Goal: Information Seeking & Learning: Learn about a topic

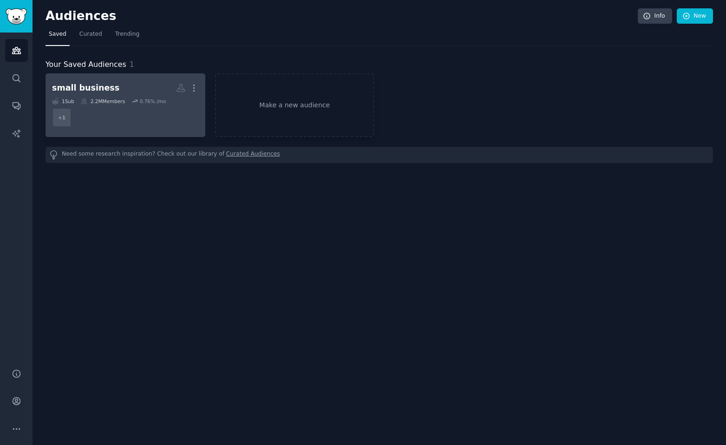
click at [87, 84] on div "small business" at bounding box center [85, 88] width 67 height 12
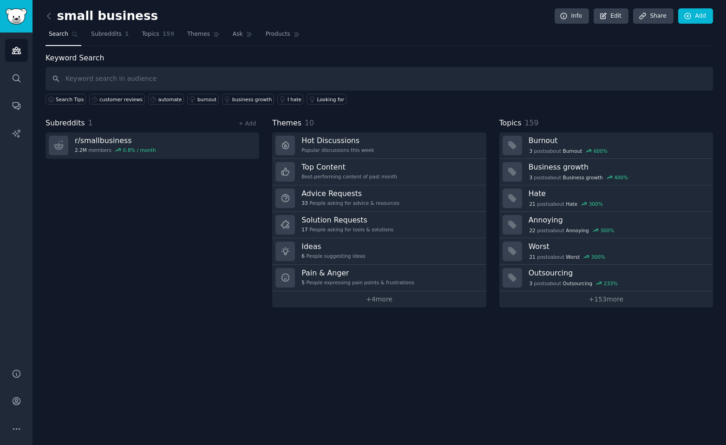
click at [86, 81] on input "text" at bounding box center [380, 79] width 668 height 24
type input "a"
click at [133, 79] on input "automation" at bounding box center [380, 79] width 668 height 24
type input "automation"
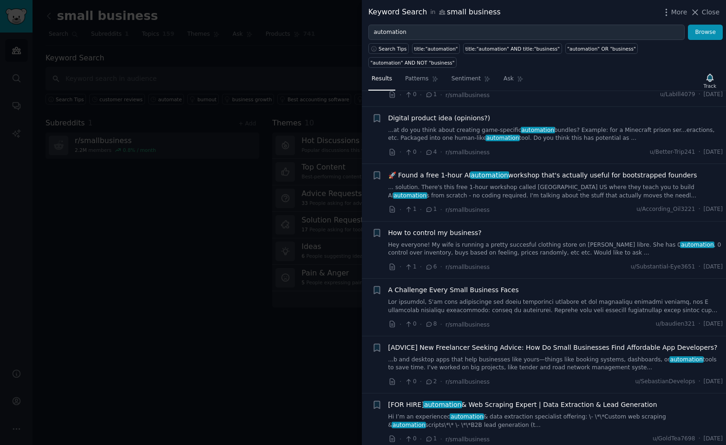
scroll to position [929, 0]
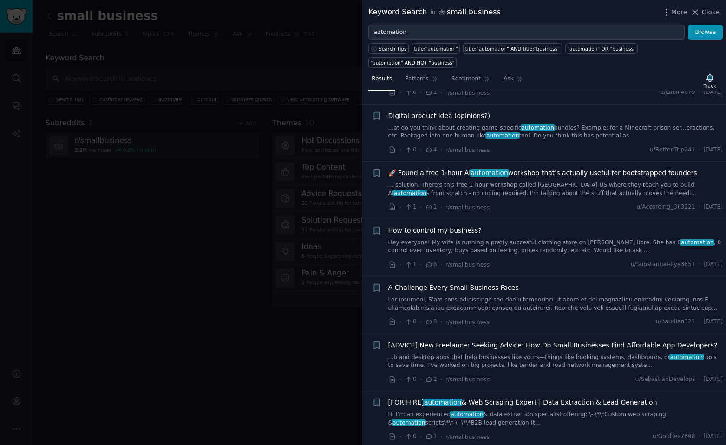
click at [443, 226] on span "How to control my business?" at bounding box center [434, 231] width 93 height 10
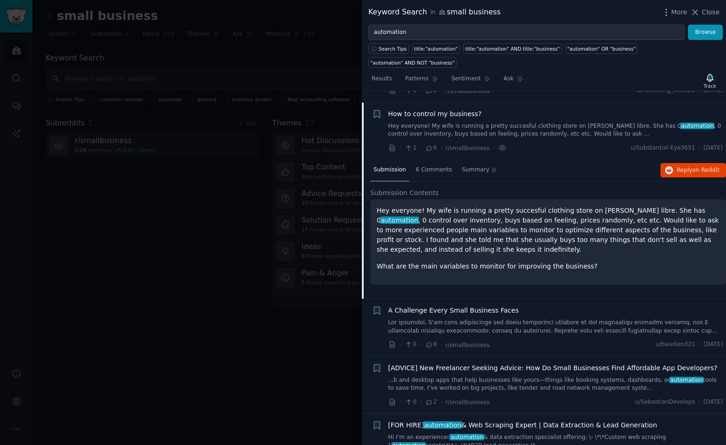
scroll to position [1049, 0]
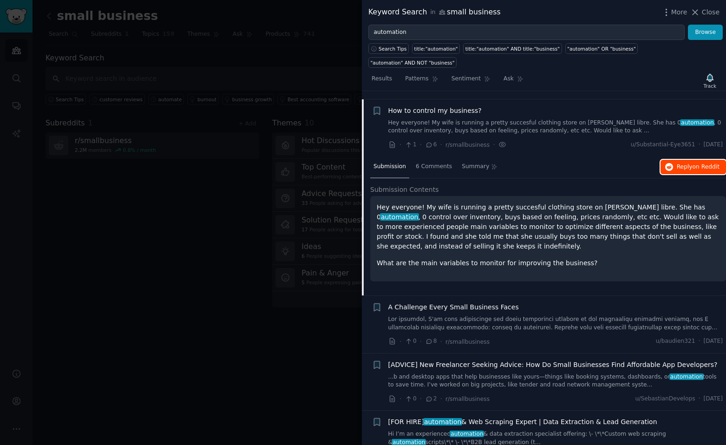
click at [694, 164] on span "on Reddit" at bounding box center [706, 167] width 27 height 7
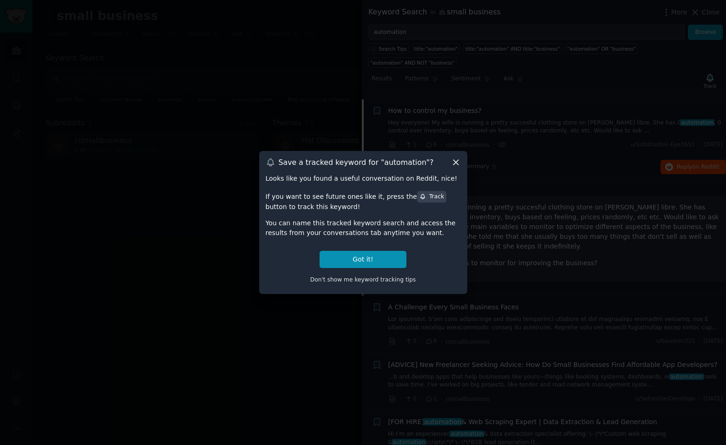
click at [455, 163] on icon at bounding box center [456, 163] width 10 height 10
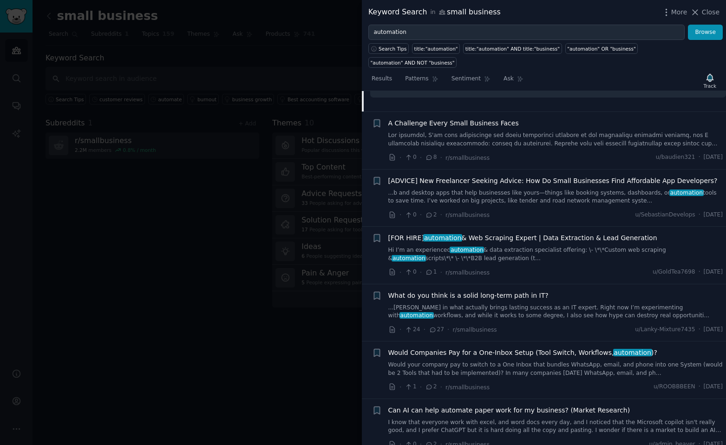
scroll to position [1235, 0]
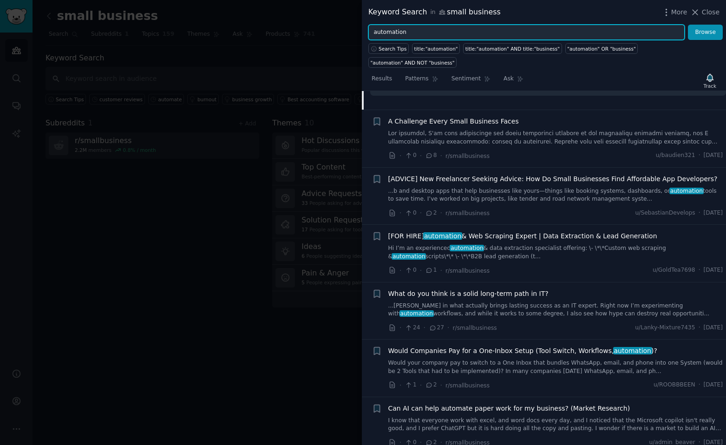
click at [434, 33] on input "automation" at bounding box center [526, 33] width 316 height 16
type input ""automation""
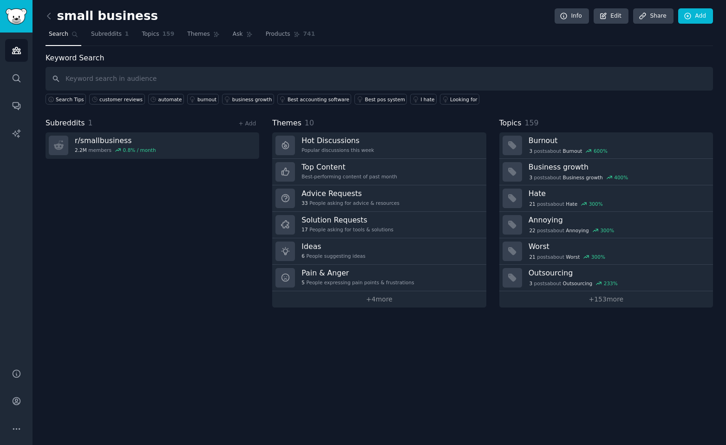
click at [152, 60] on div "Keyword Search Search Tips customer reviews automate burnout business growth Be…" at bounding box center [380, 79] width 668 height 53
click at [150, 46] on div "small business Info Edit Share Add Search Subreddits 1 Topics 159 Themes Ask Pr…" at bounding box center [380, 160] width 668 height 295
click at [151, 52] on div "small business Info Edit Share Add Search Subreddits 1 Topics 159 Themes Ask Pr…" at bounding box center [380, 160] width 668 height 295
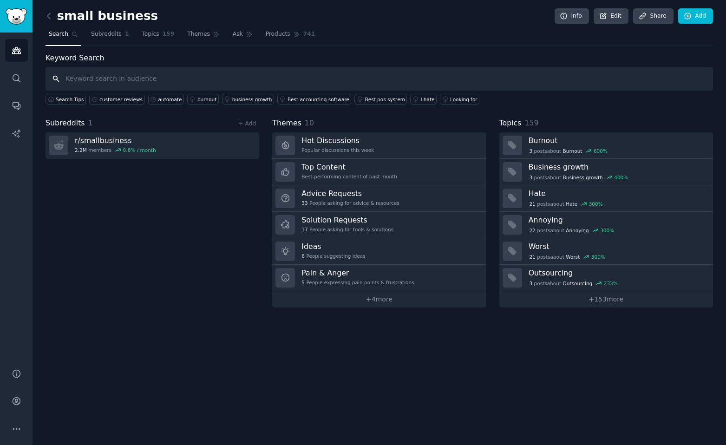
click at [122, 82] on input "text" at bounding box center [380, 79] width 668 height 24
click at [257, 84] on input ""automate" OR "automation"" at bounding box center [380, 79] width 668 height 24
type input ""automate" OR "automation""
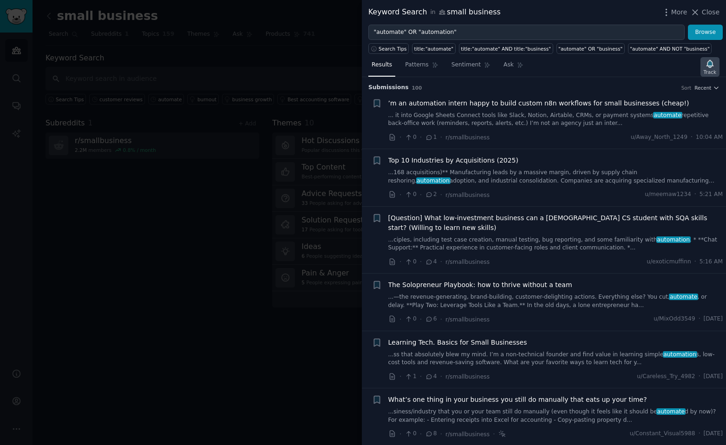
click at [712, 58] on div "Track" at bounding box center [710, 67] width 19 height 20
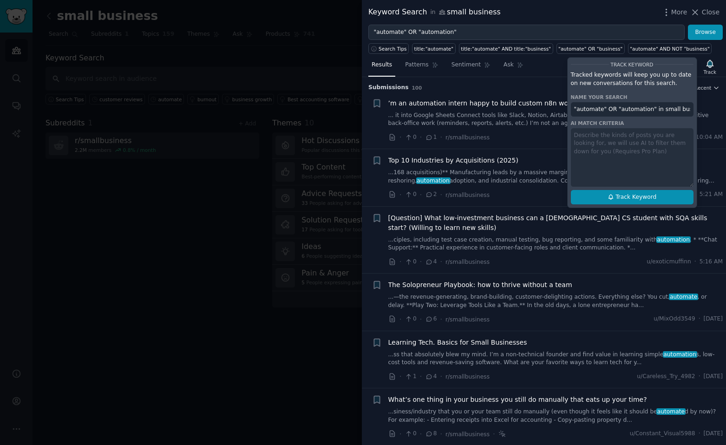
click at [627, 194] on span "Track Keyword" at bounding box center [636, 197] width 41 height 8
type input ""automate" OR "automation" in small business"
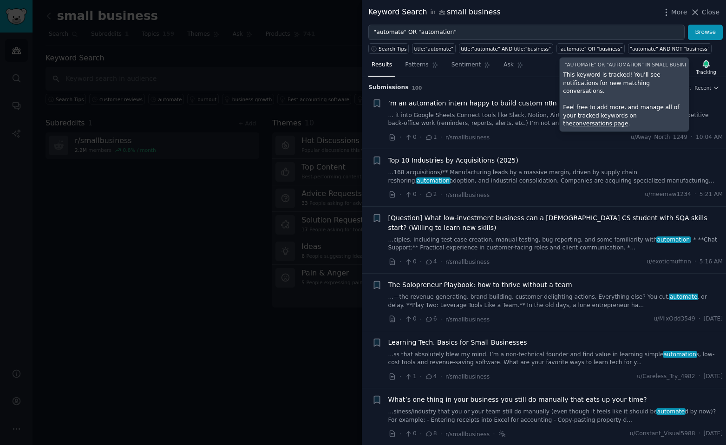
click at [517, 77] on div "Results Patterns Sentiment Ask Tracking "automate" OR "automation" in small bus…" at bounding box center [544, 67] width 364 height 20
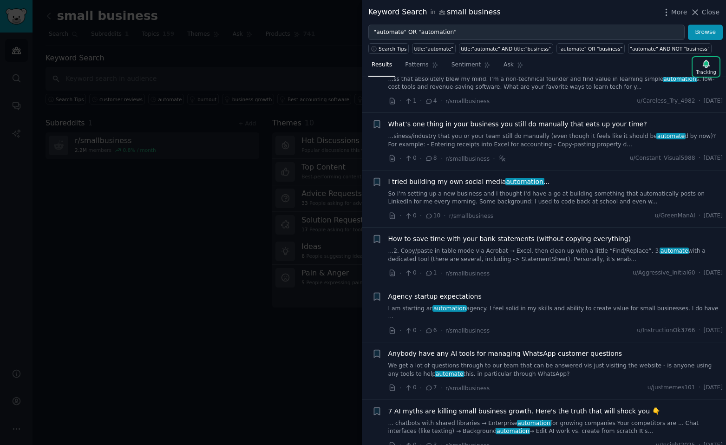
scroll to position [279, 0]
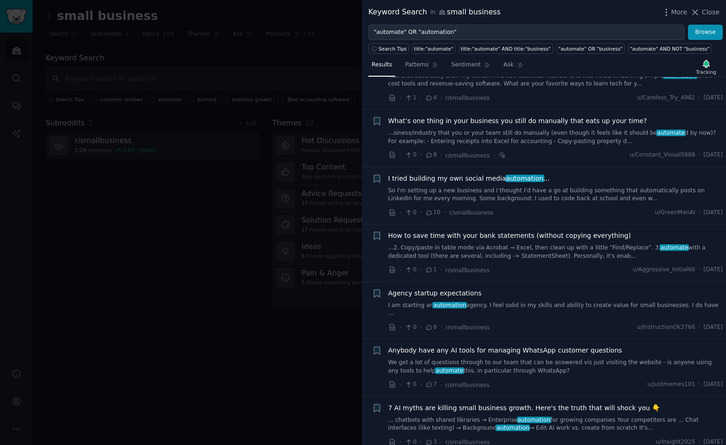
click at [564, 121] on span "What’s one thing in your business you still do manually that eats up your time?" at bounding box center [517, 121] width 259 height 10
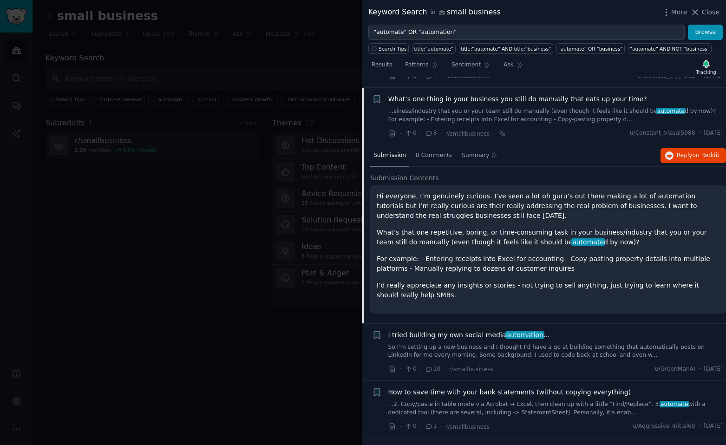
scroll to position [311, 0]
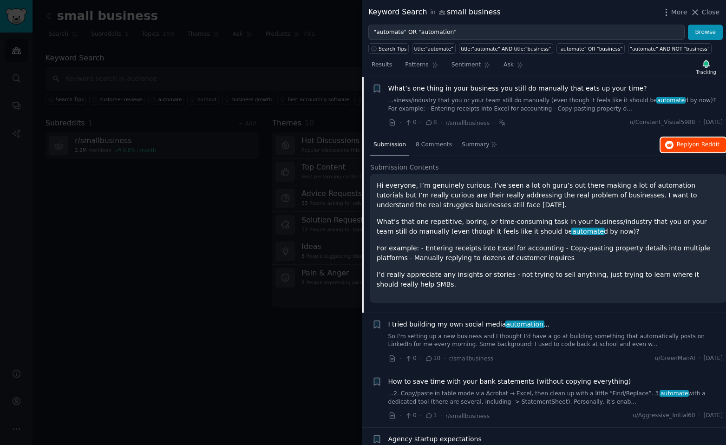
click at [681, 144] on span "Reply on Reddit" at bounding box center [698, 145] width 43 height 8
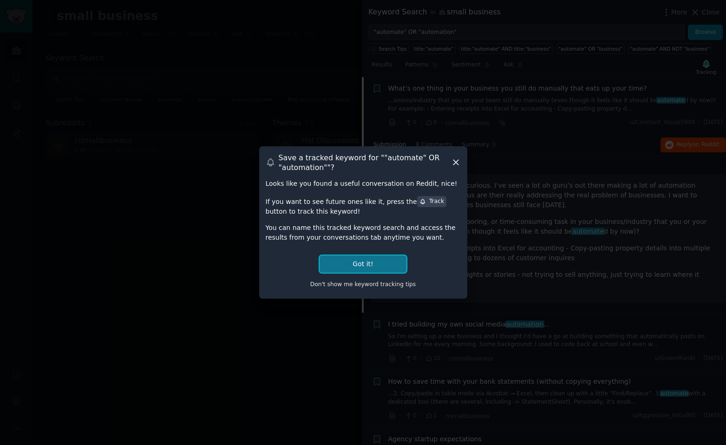
click at [360, 263] on button "Got it!" at bounding box center [363, 264] width 86 height 17
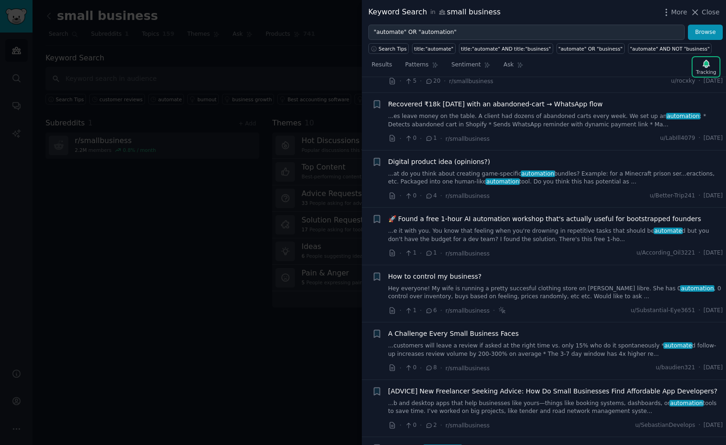
scroll to position [1055, 0]
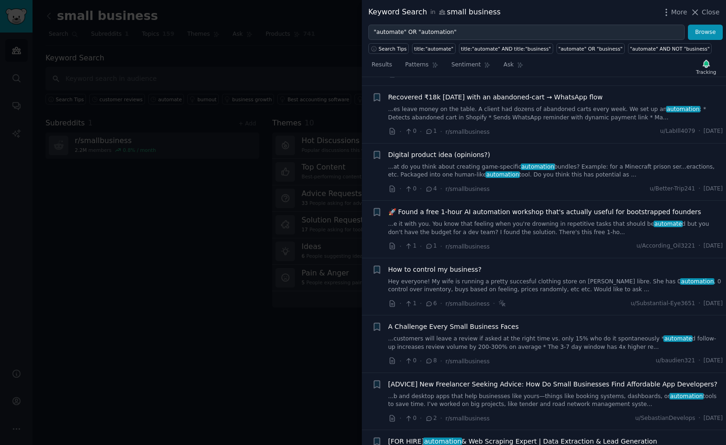
click at [486, 207] on span "🚀 Found a free 1-hour AI automation workshop that's actually useful for bootstr…" at bounding box center [544, 212] width 313 height 10
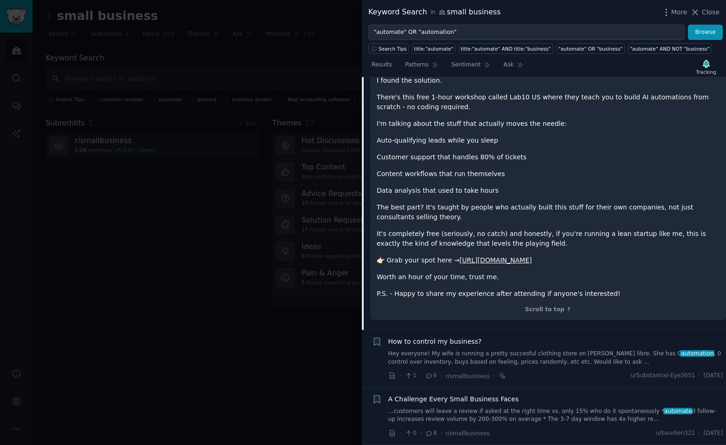
scroll to position [1178, 0]
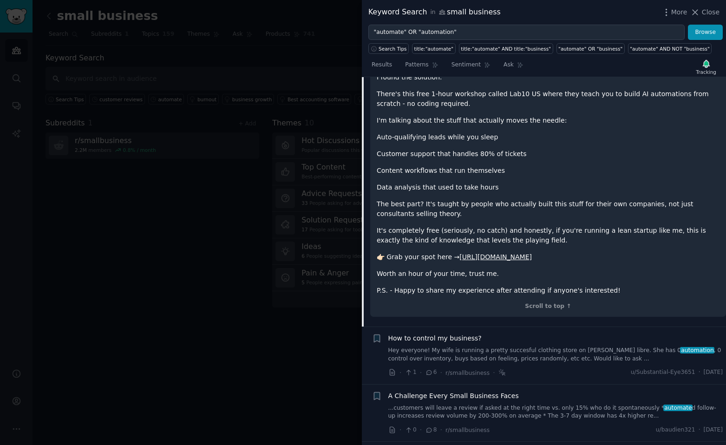
click at [498, 253] on link "[URL][DOMAIN_NAME]" at bounding box center [496, 256] width 72 height 7
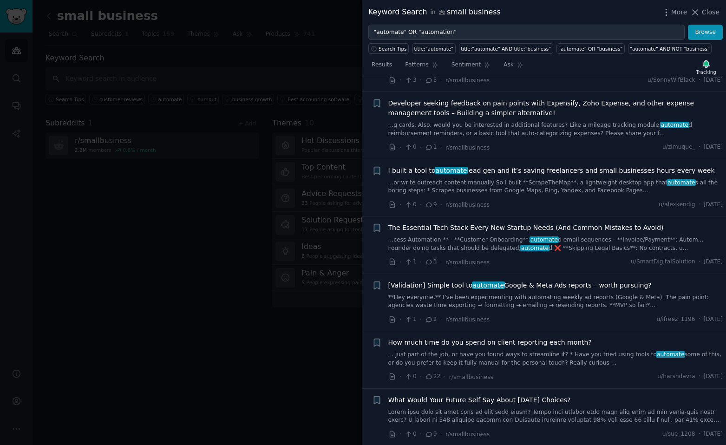
scroll to position [2479, 0]
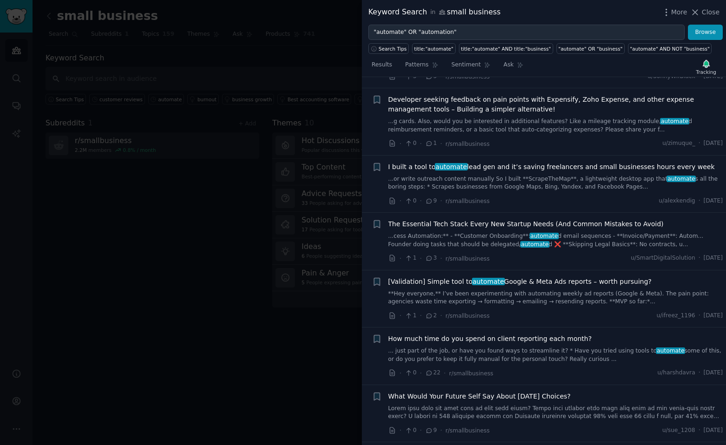
click at [490, 162] on span "I built a tool to automate lead gen and it’s saving freelancers and small busin…" at bounding box center [551, 167] width 327 height 10
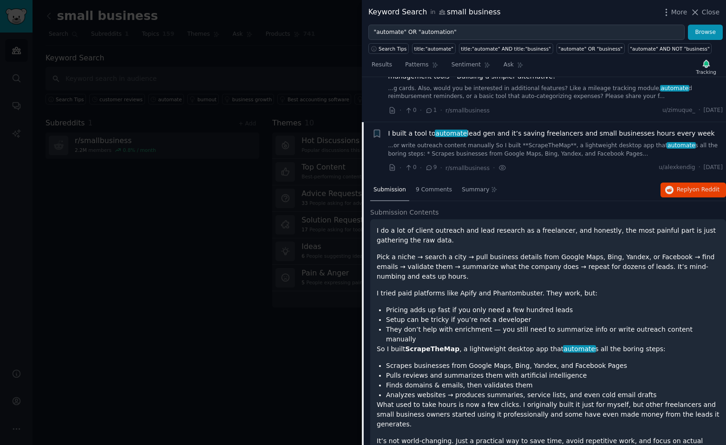
scroll to position [2169, 0]
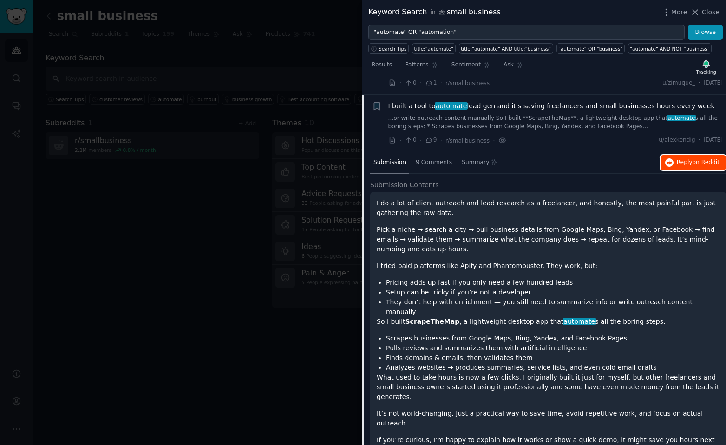
click at [690, 155] on button "Reply on Reddit" at bounding box center [694, 162] width 66 height 15
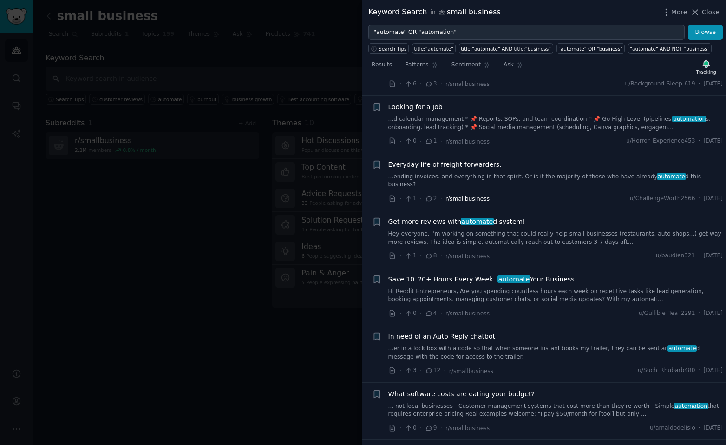
scroll to position [3377, 0]
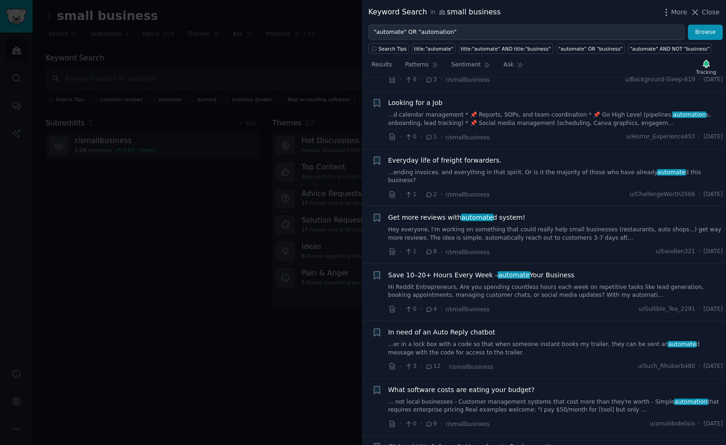
drag, startPoint x: 452, startPoint y: 142, endPoint x: 458, endPoint y: 145, distance: 6.9
click at [452, 213] on span "Get more reviews with automate d system!" at bounding box center [456, 218] width 137 height 10
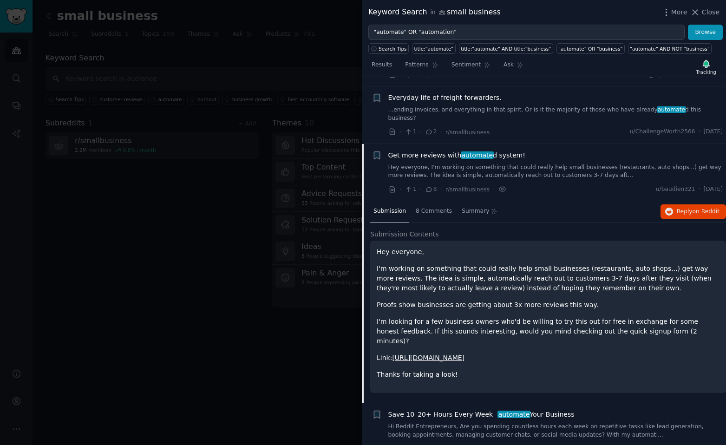
scroll to position [3137, 0]
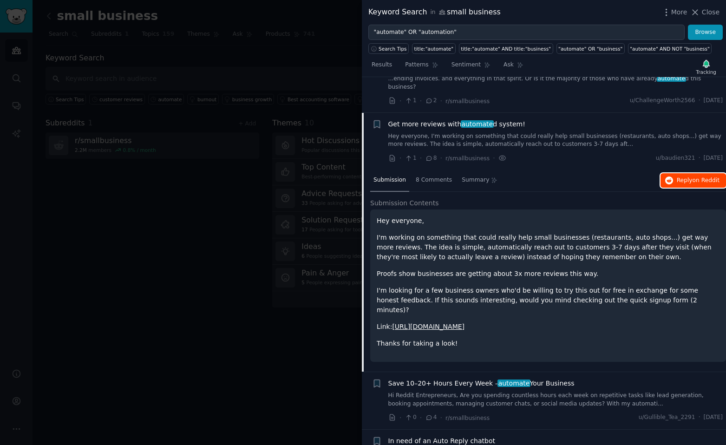
click at [668, 173] on button "Reply on Reddit" at bounding box center [694, 180] width 66 height 15
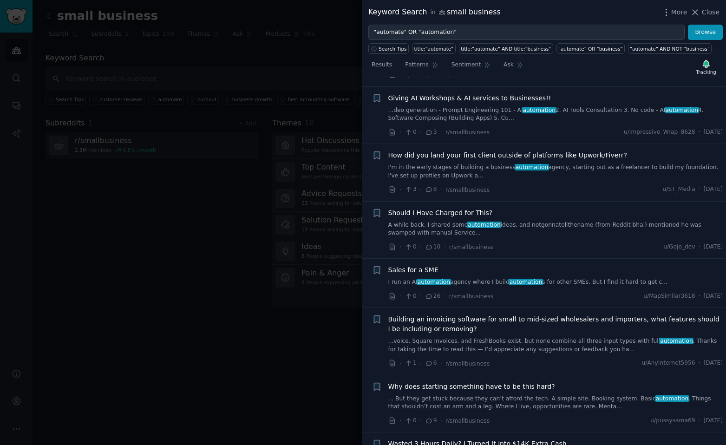
scroll to position [3601, 0]
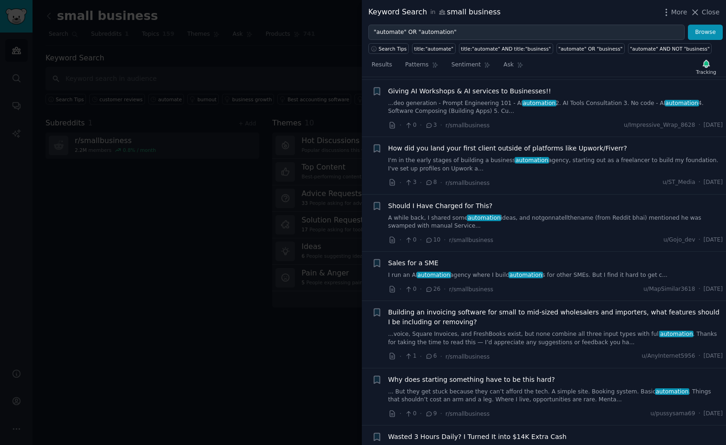
click at [423, 258] on span "Sales for a SME" at bounding box center [413, 263] width 50 height 10
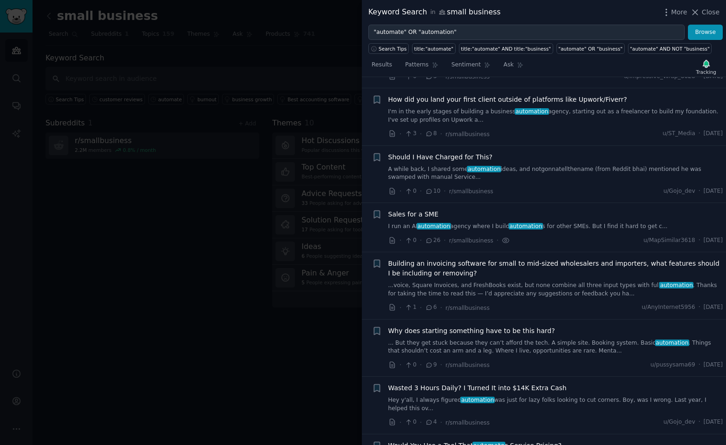
scroll to position [3445, 0]
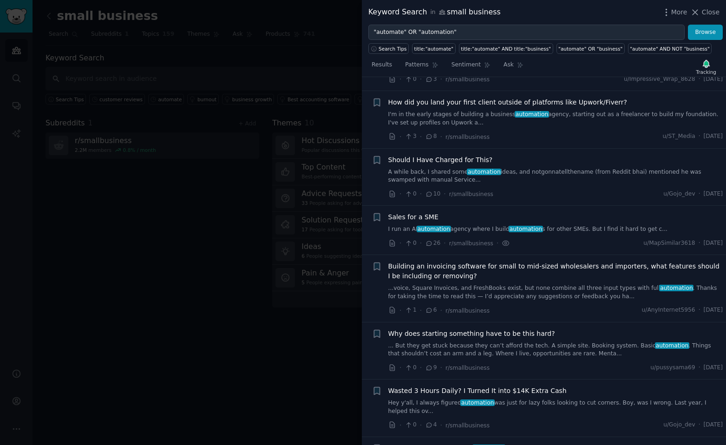
click at [408, 212] on span "Sales for a SME" at bounding box center [413, 217] width 50 height 10
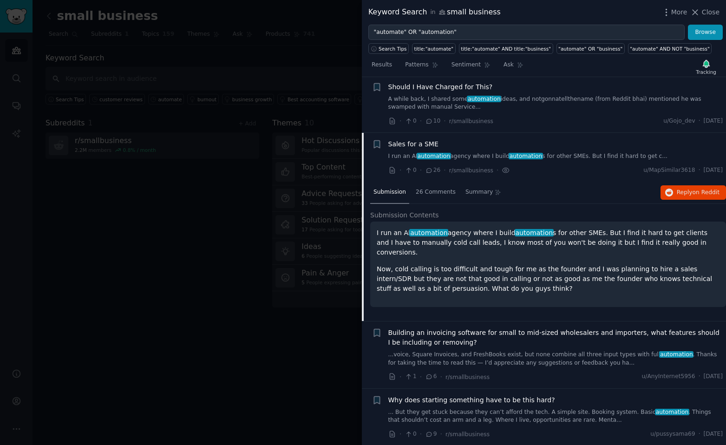
scroll to position [3538, 0]
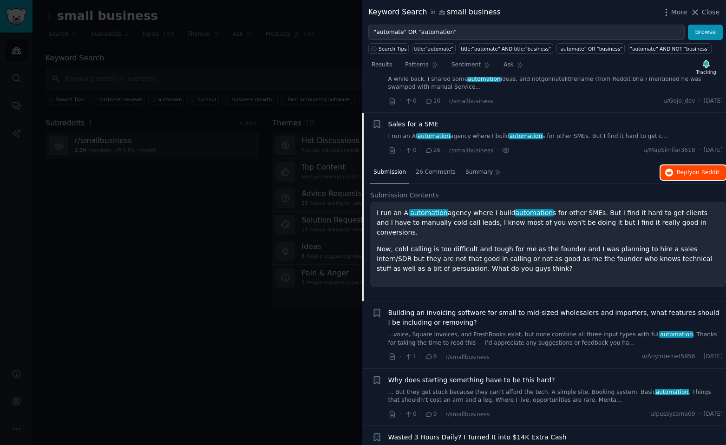
click at [680, 165] on button "Reply on Reddit" at bounding box center [694, 172] width 66 height 15
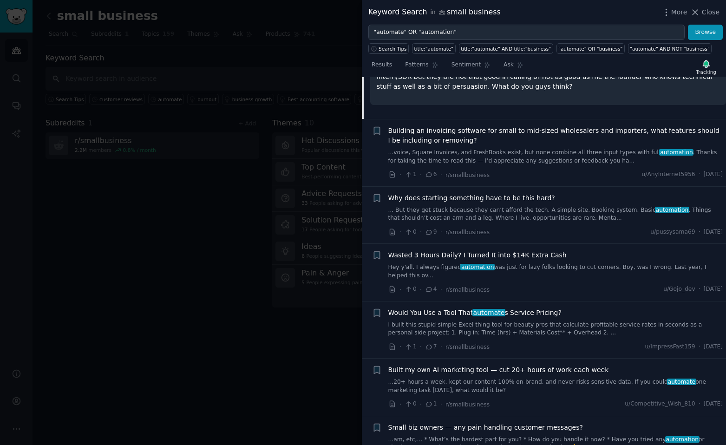
scroll to position [3724, 0]
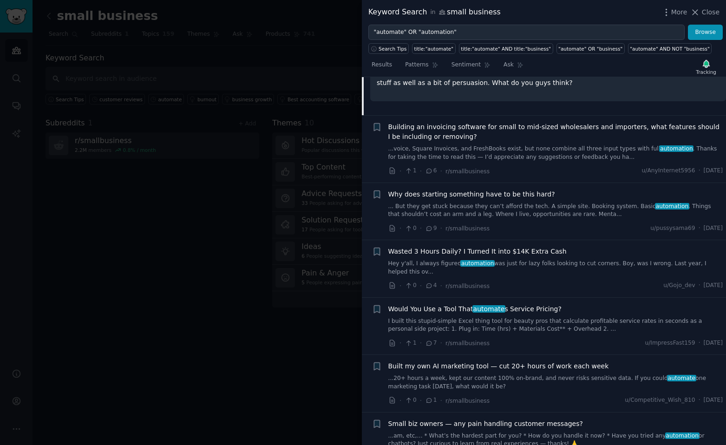
click at [436, 247] on span "Wasted 3 Hours Daily? I Turned It into $14K Extra Cash" at bounding box center [477, 252] width 178 height 10
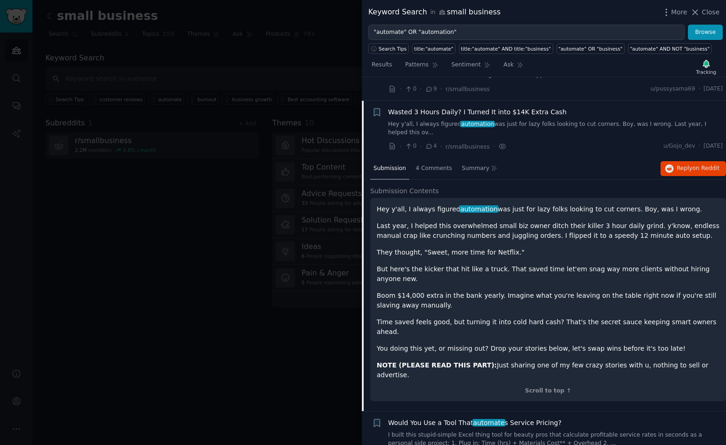
scroll to position [3712, 0]
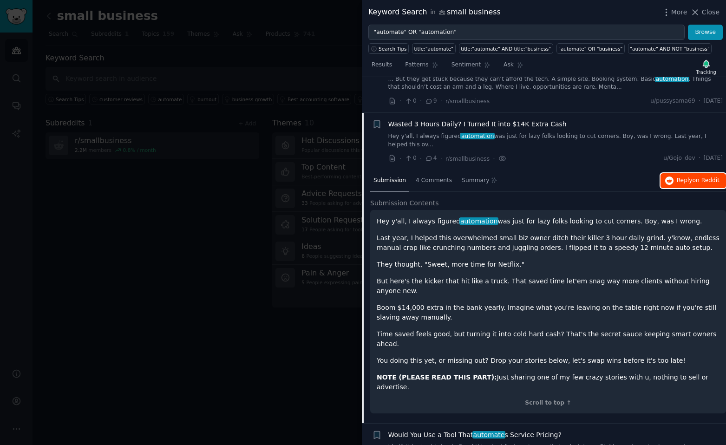
click at [673, 177] on icon "button" at bounding box center [669, 181] width 8 height 8
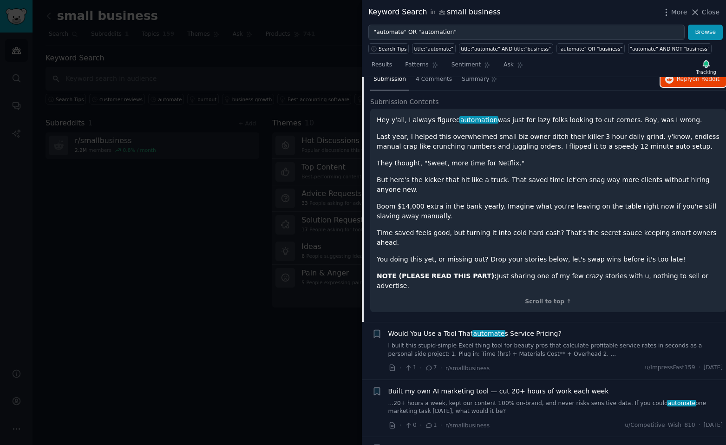
scroll to position [3898, 0]
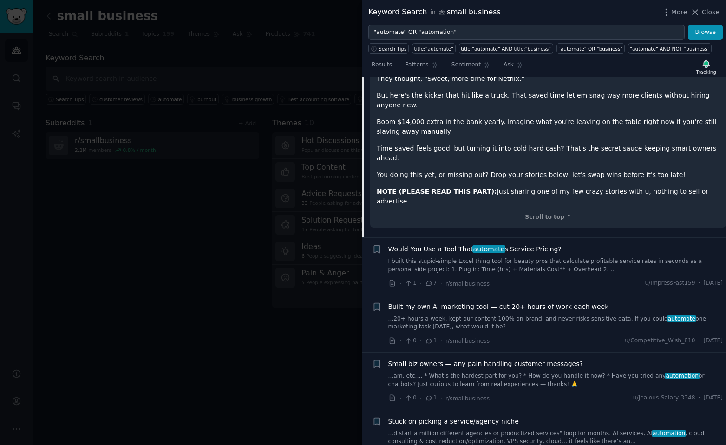
click at [439, 302] on span "Built my own AI marketing tool — cut 20+ hours of work each week" at bounding box center [498, 307] width 221 height 10
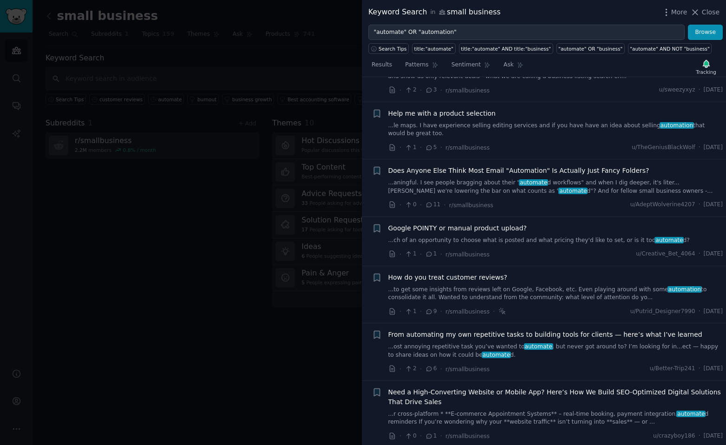
scroll to position [4748, 0]
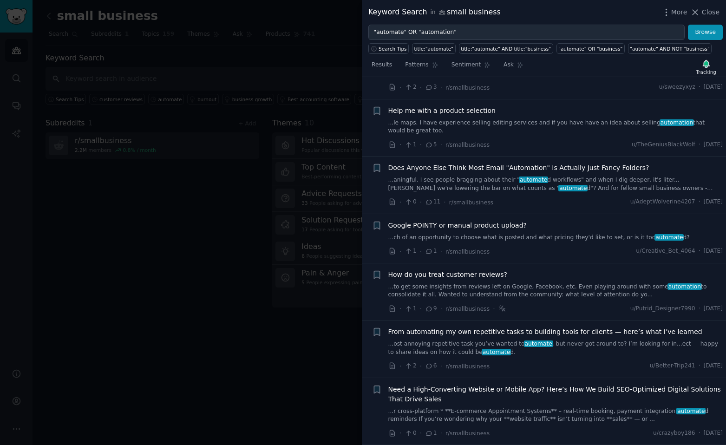
click at [460, 270] on span "How do you treat customer reviews?" at bounding box center [447, 275] width 119 height 10
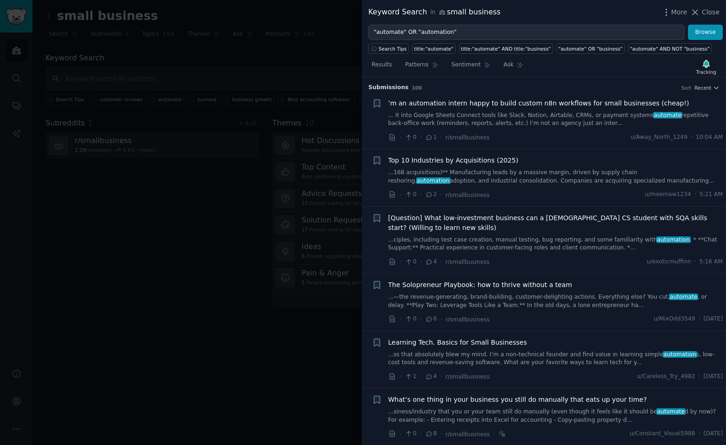
click at [704, 14] on button "Close" at bounding box center [705, 12] width 29 height 10
click at [704, 14] on link "Add" at bounding box center [695, 16] width 35 height 16
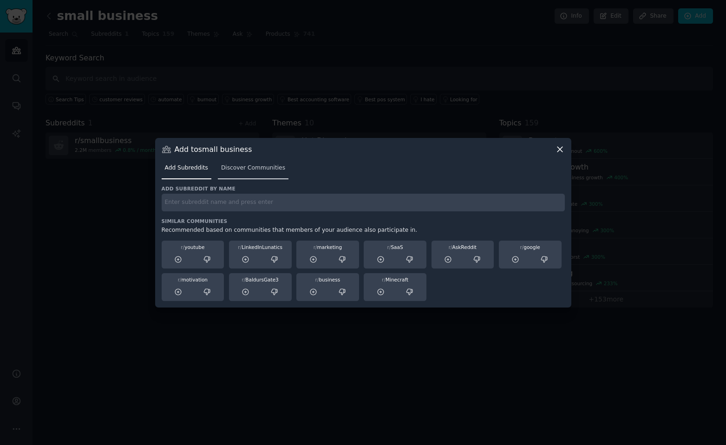
click at [237, 167] on span "Discover Communities" at bounding box center [253, 168] width 64 height 8
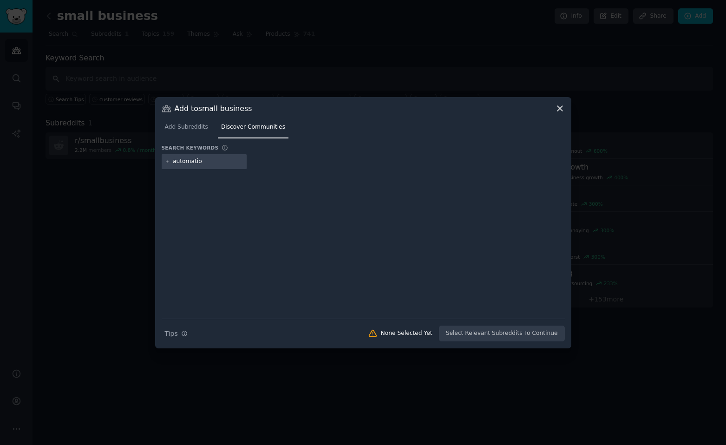
type input "automation"
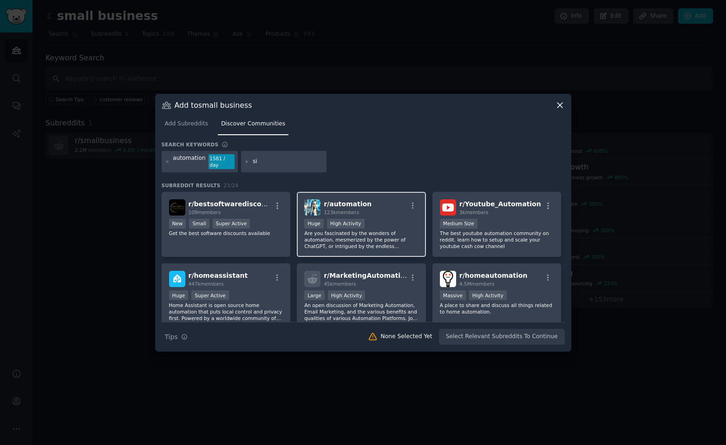
type input "s"
type input "side"
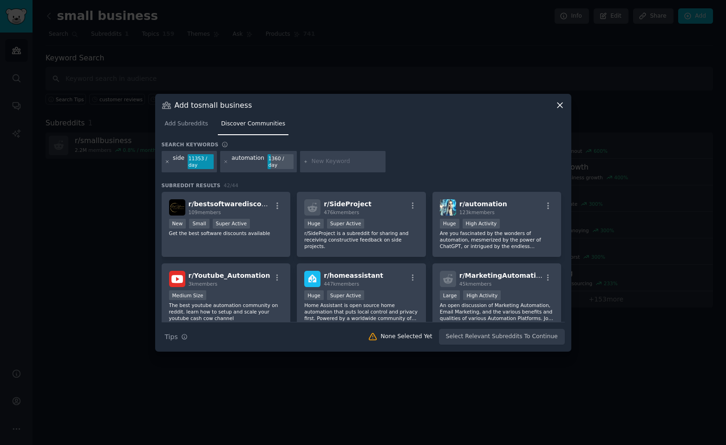
click at [168, 160] on icon at bounding box center [167, 161] width 5 height 5
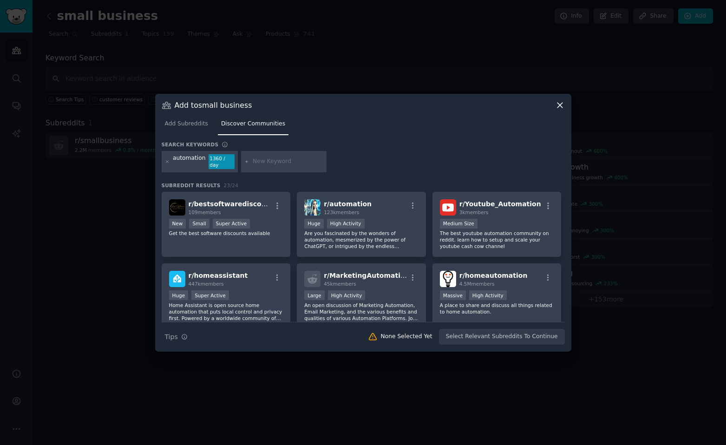
click at [156, 168] on div "Add to small business Add Subreddits Discover Communities Search keywords autom…" at bounding box center [363, 223] width 416 height 258
click at [560, 108] on icon at bounding box center [560, 105] width 5 height 5
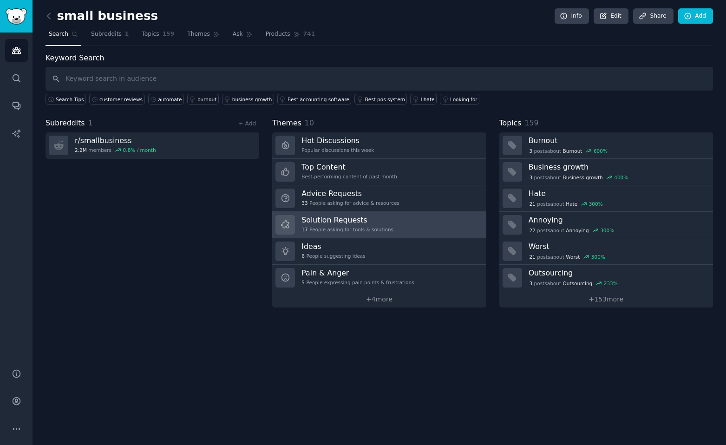
click at [357, 221] on h3 "Solution Requests" at bounding box center [348, 220] width 92 height 10
